Goal: Information Seeking & Learning: Learn about a topic

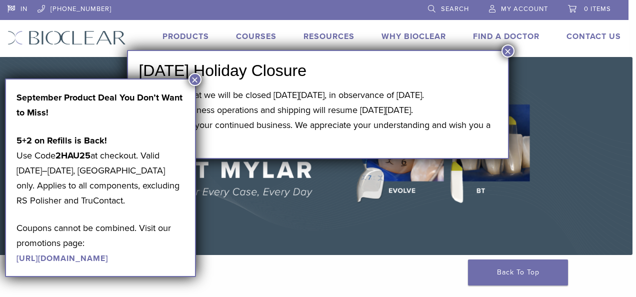
click at [506, 51] on button "×" at bounding box center [508, 51] width 13 height 13
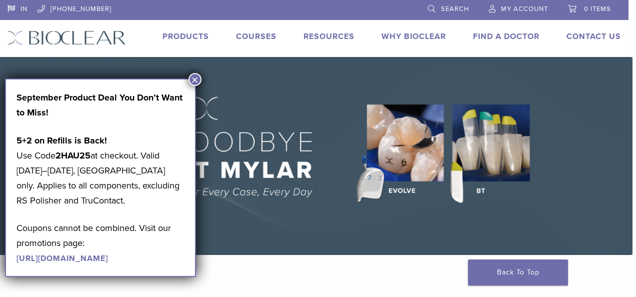
click at [193, 76] on button "×" at bounding box center [195, 79] width 13 height 13
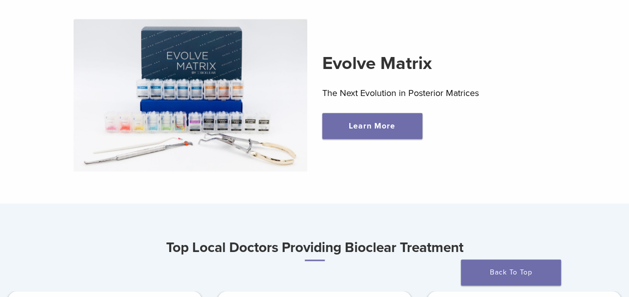
scroll to position [311, 0]
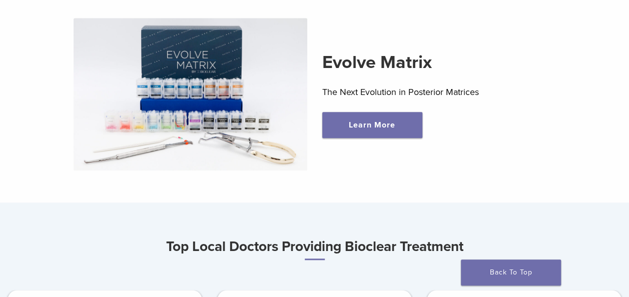
click at [310, 159] on div at bounding box center [190, 94] width 248 height 152
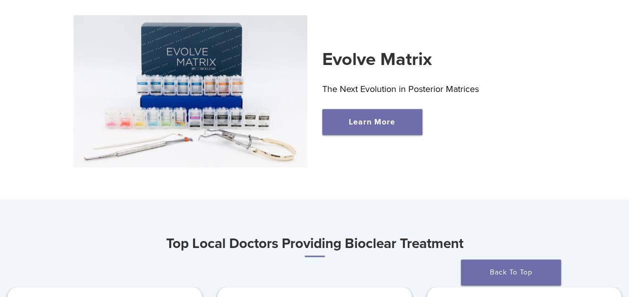
scroll to position [290, 0]
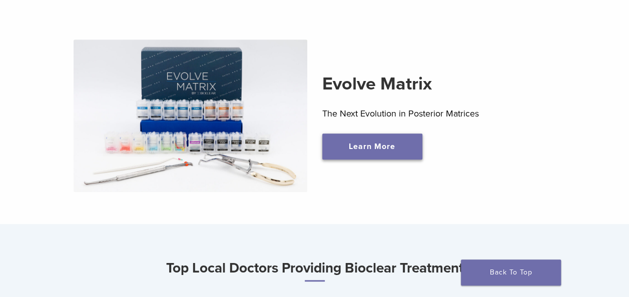
click at [385, 145] on link "Learn More" at bounding box center [372, 147] width 100 height 26
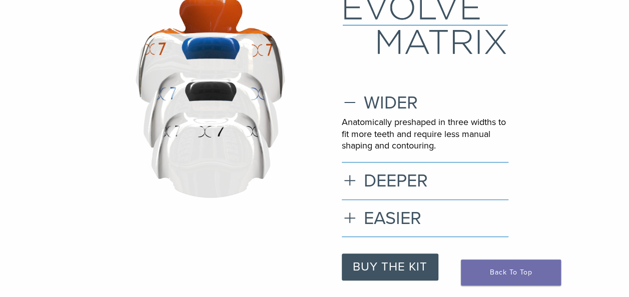
scroll to position [100, 0]
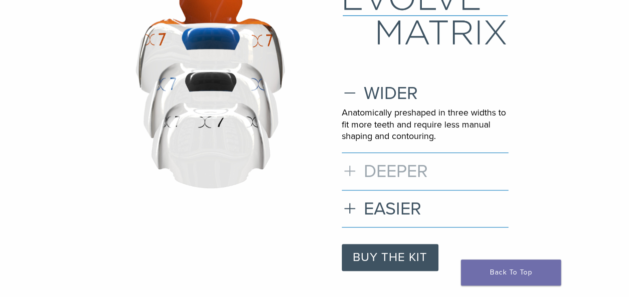
click at [348, 174] on h3 "DEEPER" at bounding box center [425, 172] width 167 height 22
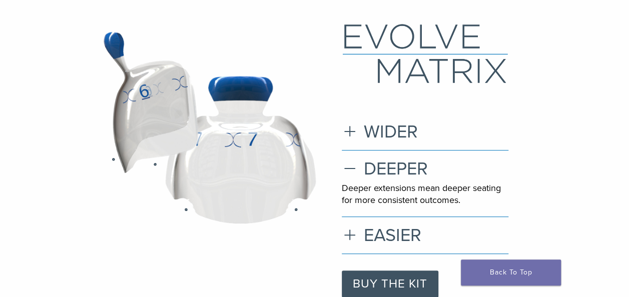
scroll to position [81, 0]
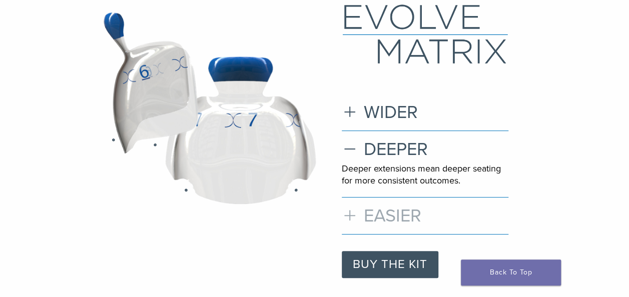
click at [354, 219] on h3 "EASIER" at bounding box center [425, 216] width 167 height 22
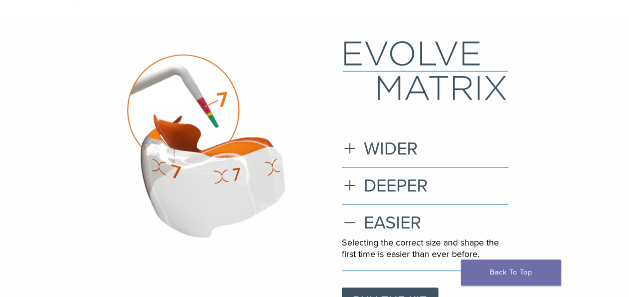
scroll to position [0, 0]
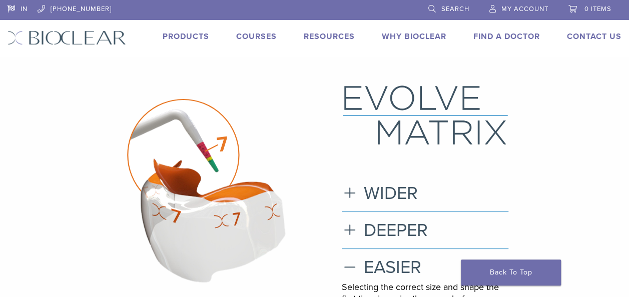
click at [186, 38] on link "Products" at bounding box center [186, 37] width 47 height 10
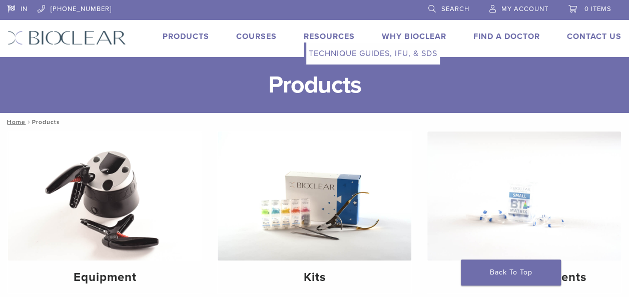
click at [330, 38] on link "Resources" at bounding box center [329, 37] width 51 height 10
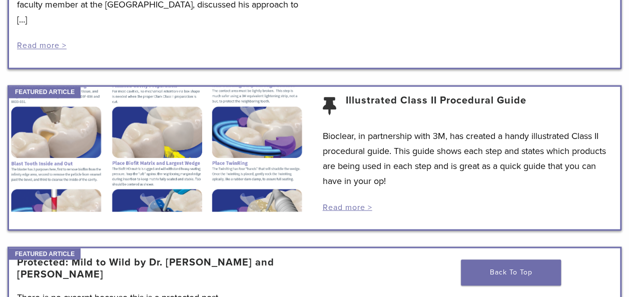
scroll to position [818, 0]
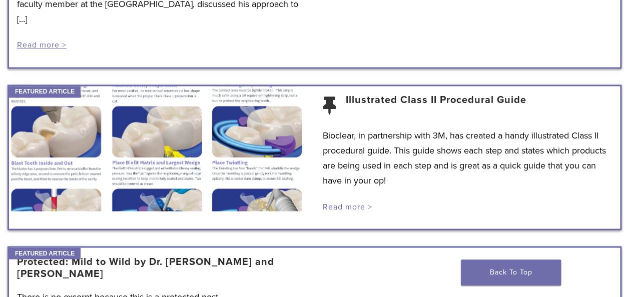
click at [350, 202] on link "Read more >" at bounding box center [348, 207] width 50 height 10
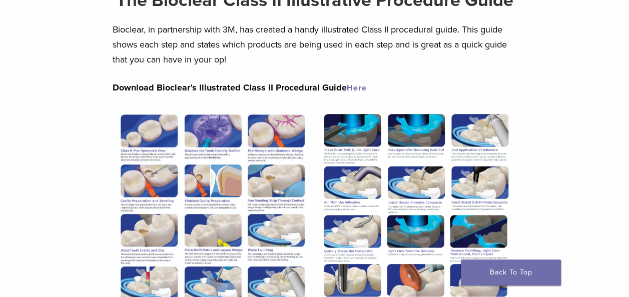
scroll to position [102, 0]
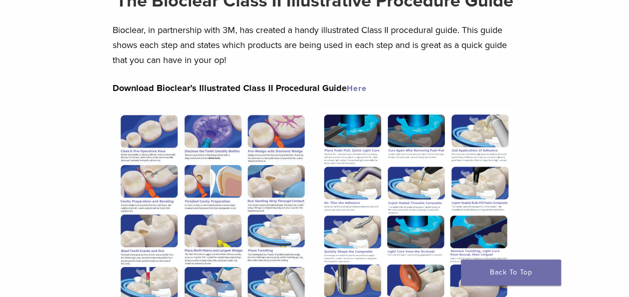
click at [157, 133] on img at bounding box center [213, 238] width 200 height 260
click at [253, 223] on img at bounding box center [213, 238] width 200 height 260
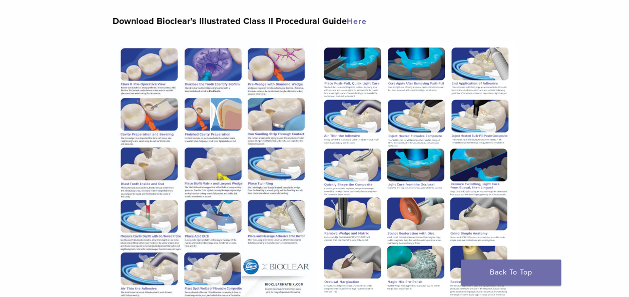
scroll to position [170, 0]
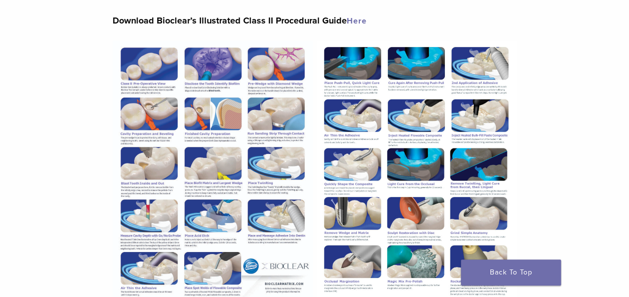
click at [358, 22] on link "Here" at bounding box center [357, 21] width 20 height 10
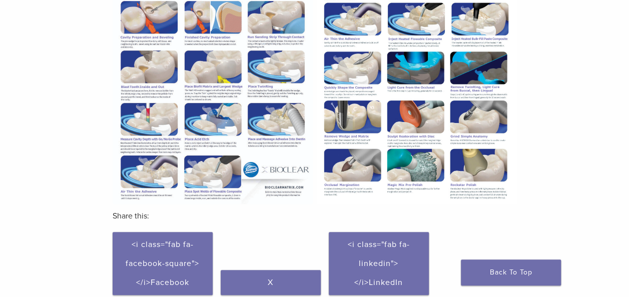
scroll to position [0, 0]
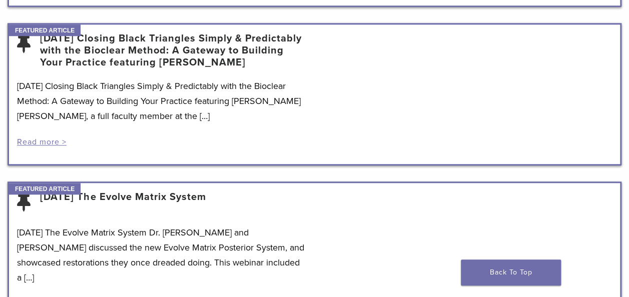
scroll to position [317, 0]
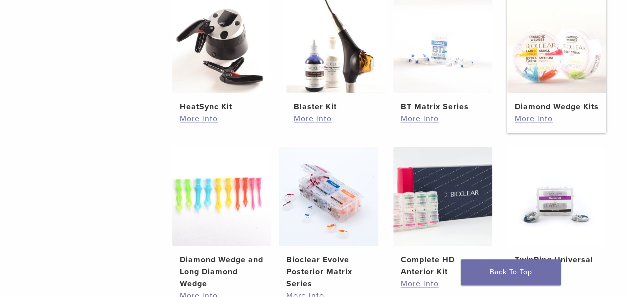
scroll to position [558, 0]
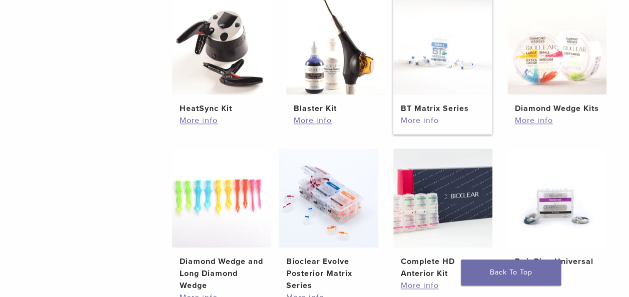
click at [427, 116] on link "More info" at bounding box center [442, 121] width 84 height 12
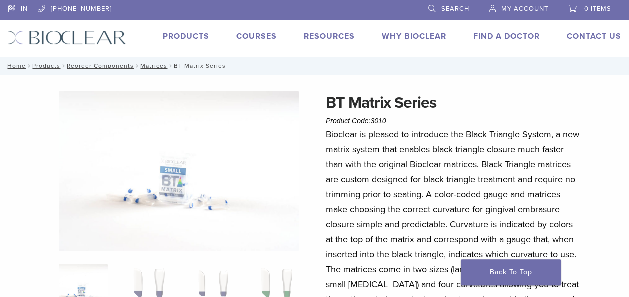
click at [276, 181] on img at bounding box center [179, 171] width 240 height 161
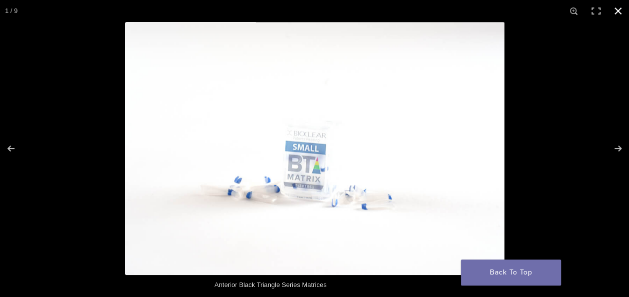
click at [617, 10] on button "Close (Esc)" at bounding box center [618, 11] width 22 height 22
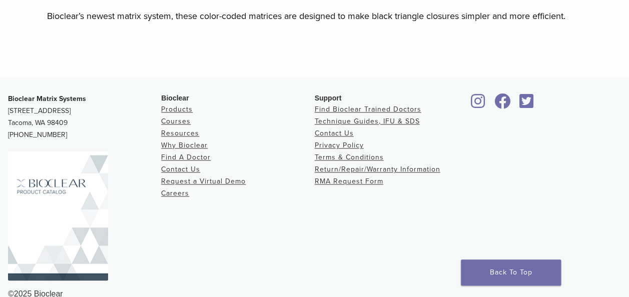
scroll to position [599, 0]
